Goal: Transaction & Acquisition: Purchase product/service

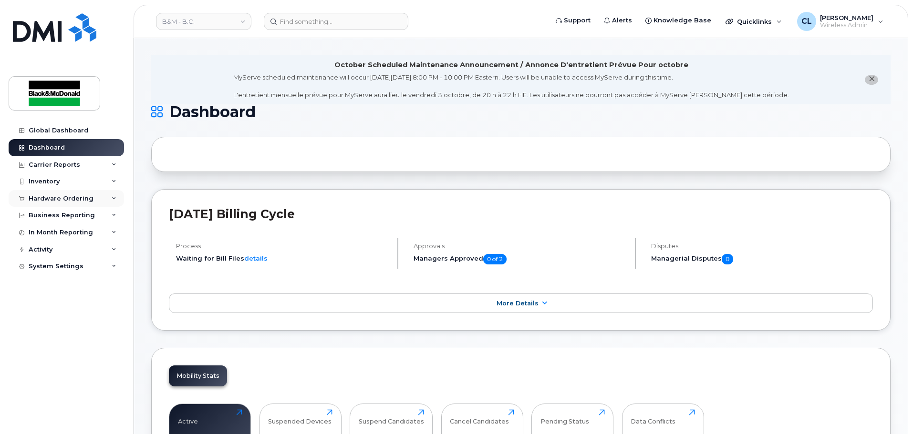
click at [75, 200] on div "Hardware Ordering" at bounding box center [61, 199] width 65 height 8
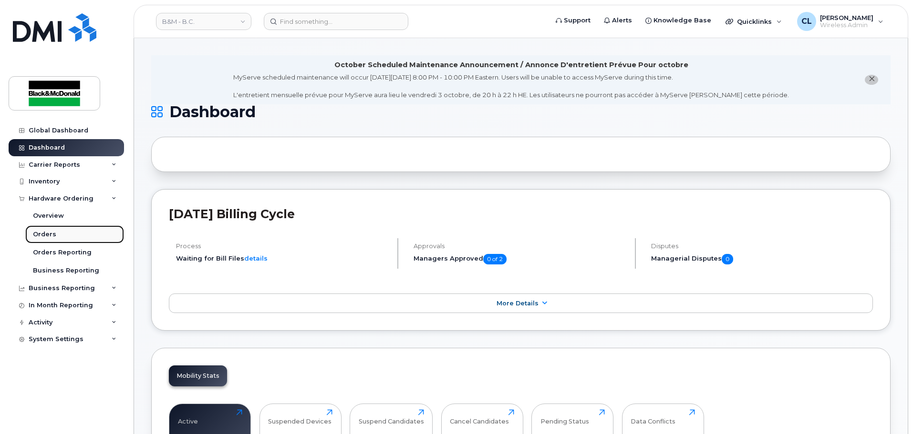
click at [46, 234] on div "Orders" at bounding box center [44, 234] width 23 height 9
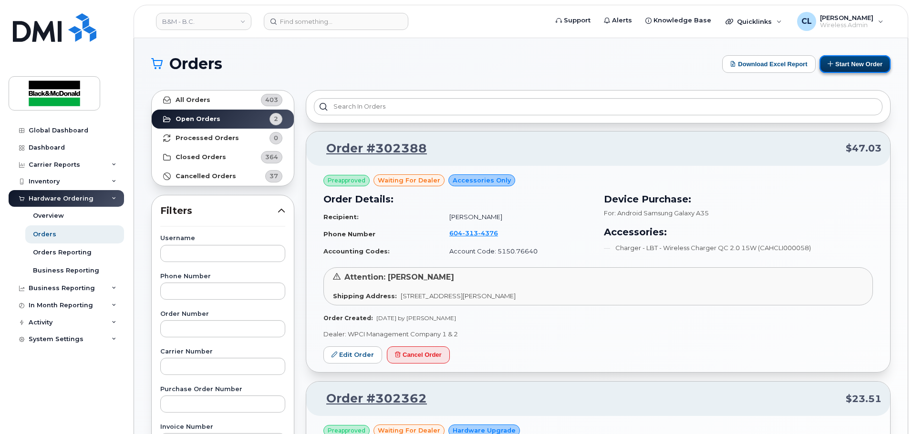
click at [870, 68] on button "Start New Order" at bounding box center [854, 64] width 71 height 18
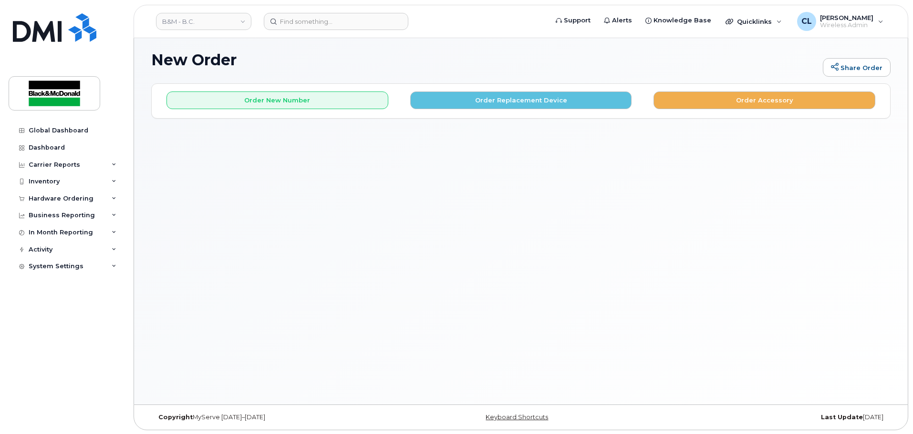
scroll to position [5, 0]
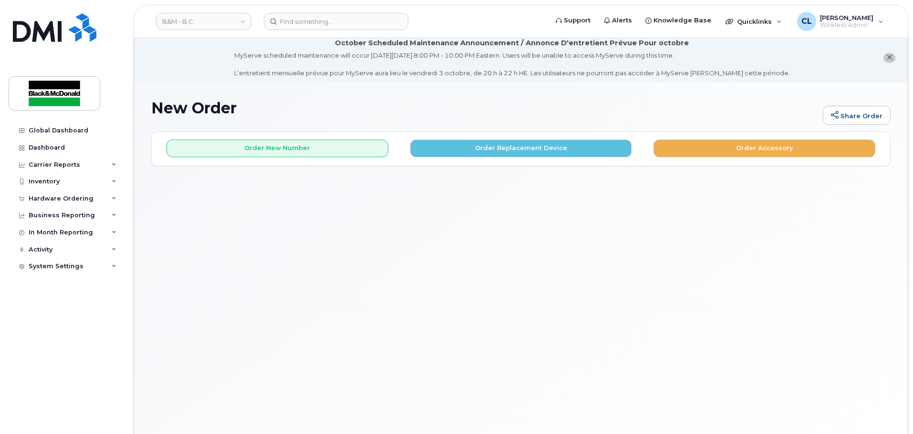
click at [890, 58] on icon "close notification" at bounding box center [889, 57] width 6 height 6
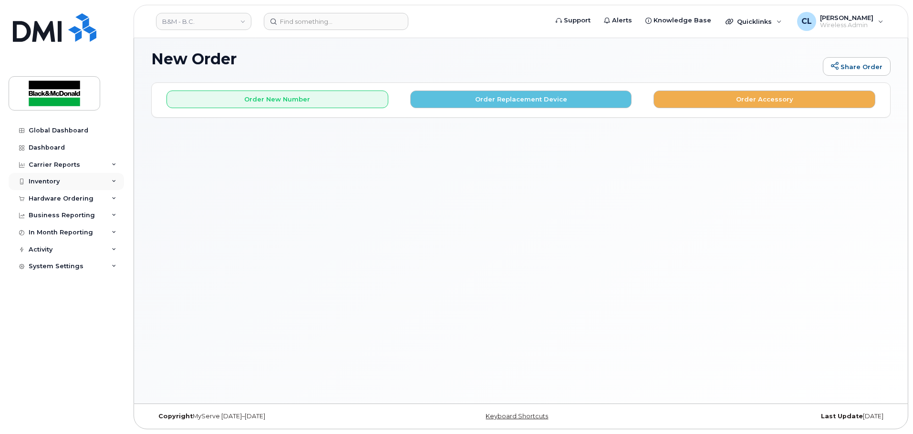
click at [37, 185] on div "Inventory" at bounding box center [44, 182] width 31 height 8
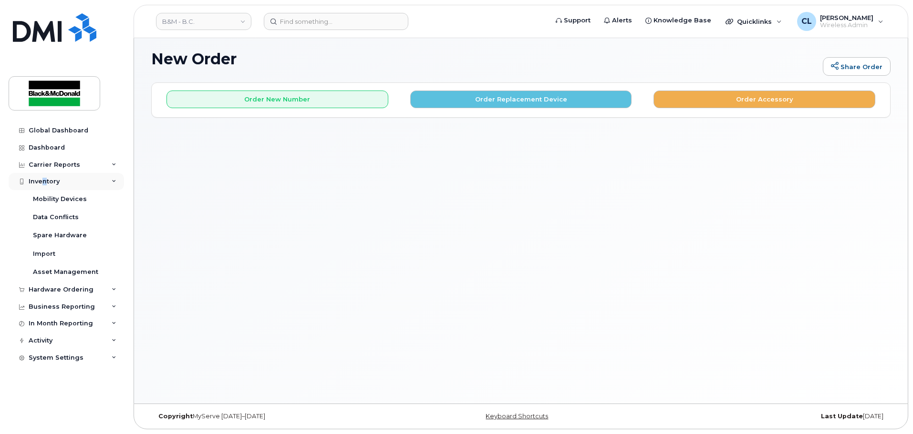
click at [45, 182] on div "Inventory" at bounding box center [44, 182] width 31 height 8
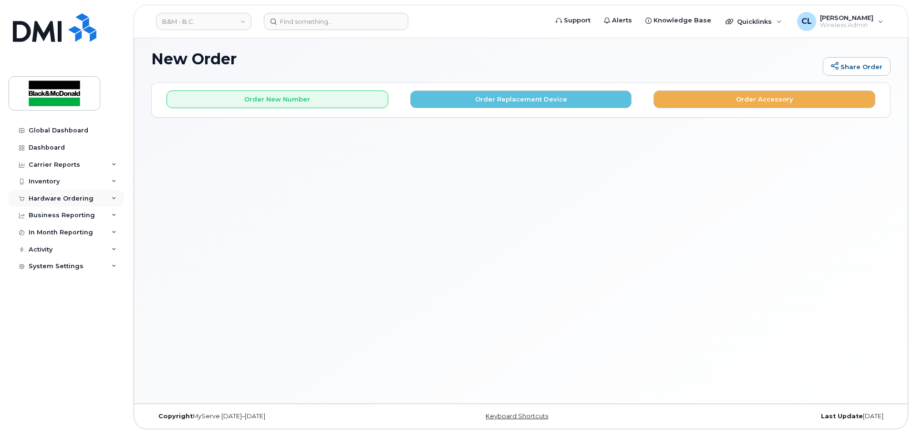
click at [49, 197] on div "Hardware Ordering" at bounding box center [61, 199] width 65 height 8
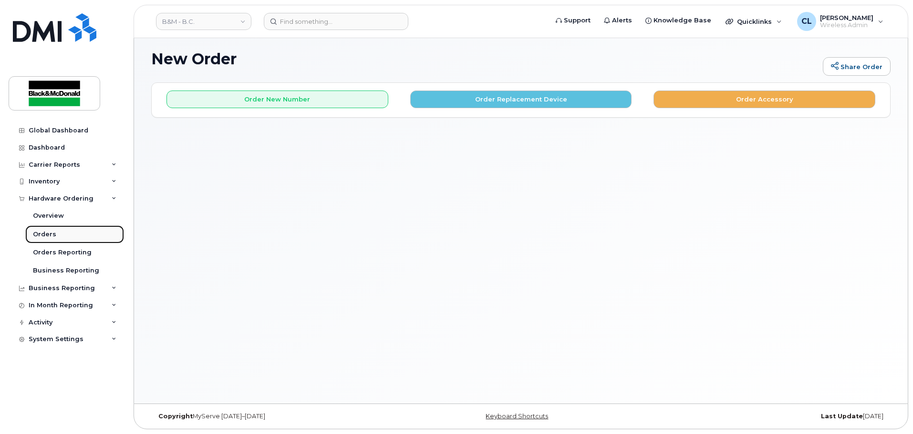
click at [49, 234] on div "Orders" at bounding box center [44, 234] width 23 height 9
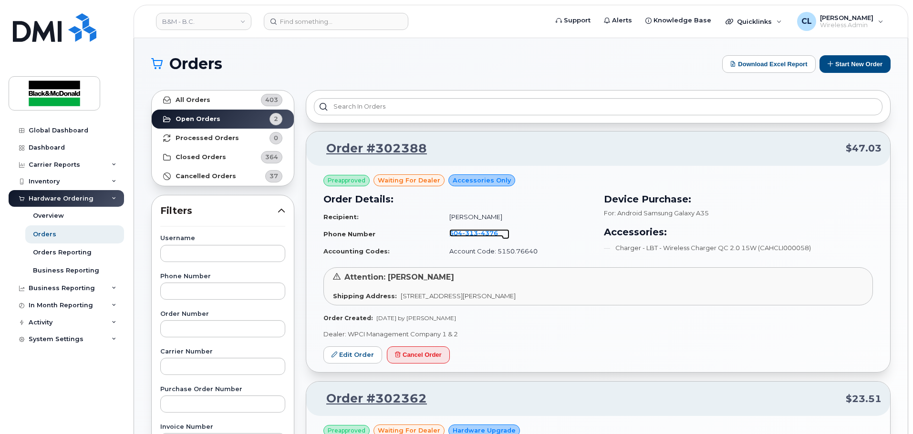
click at [478, 231] on span "4376" at bounding box center [488, 233] width 20 height 8
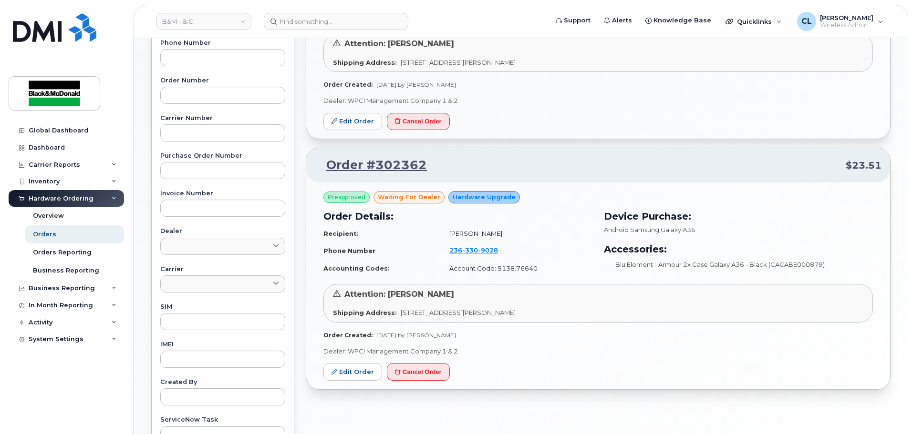
scroll to position [238, 0]
